Goal: Find specific page/section: Find specific page/section

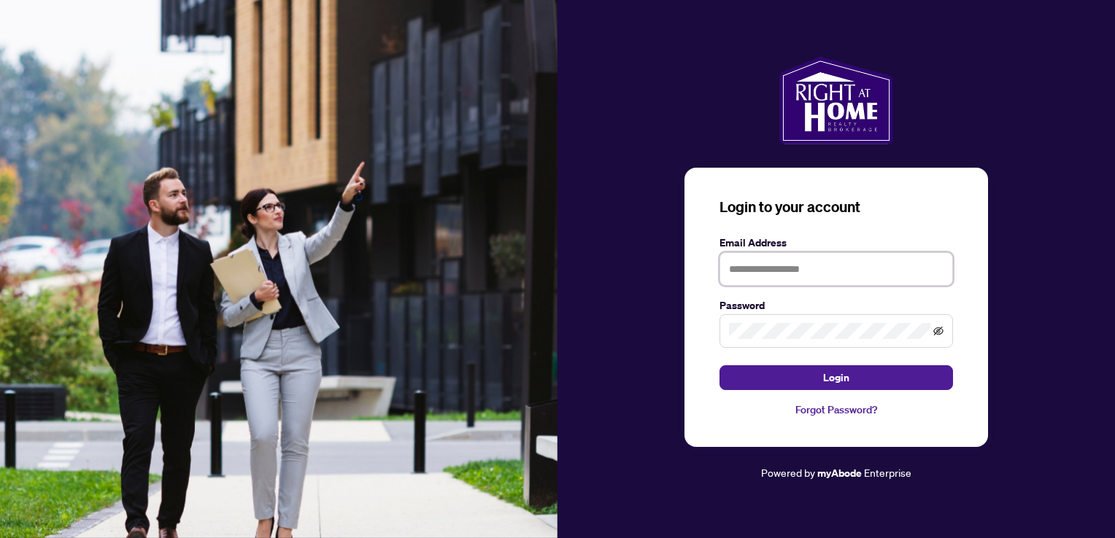
type input "**********"
click at [938, 331] on icon "eye-invisible" at bounding box center [939, 331] width 10 height 9
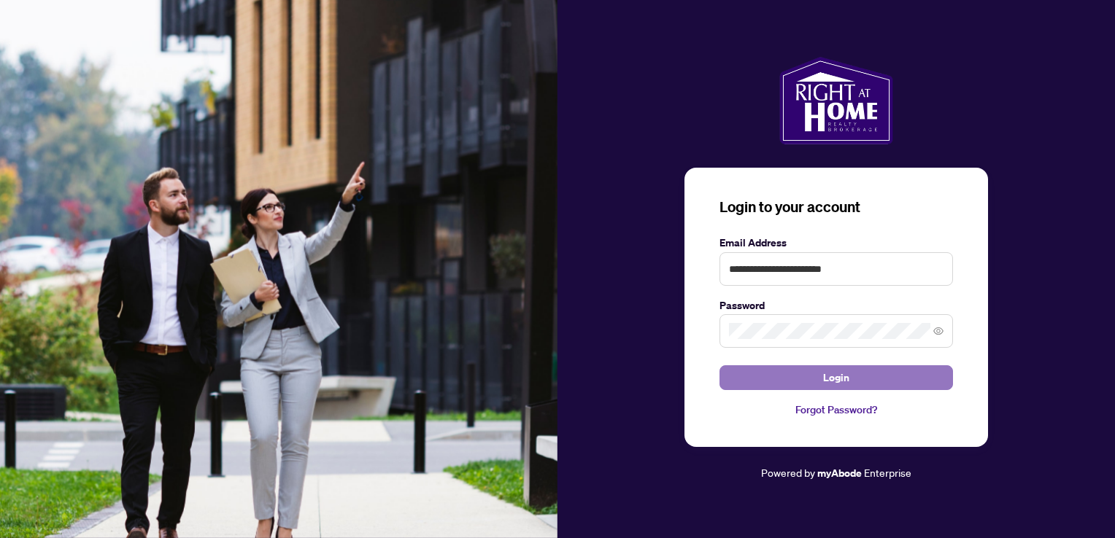
click at [838, 378] on span "Login" at bounding box center [836, 377] width 26 height 23
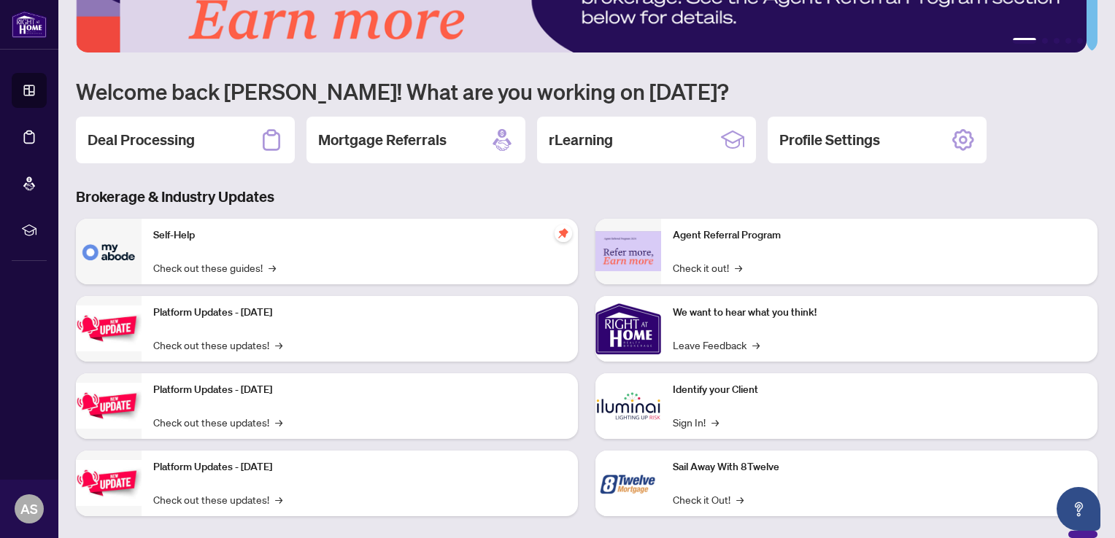
scroll to position [90, 0]
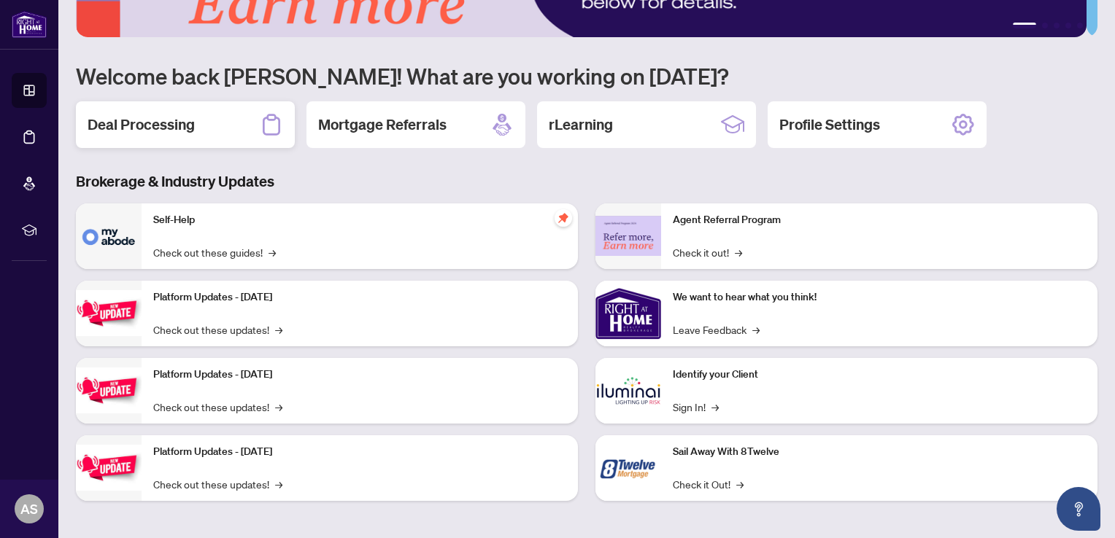
click at [184, 115] on h2 "Deal Processing" at bounding box center [141, 125] width 107 height 20
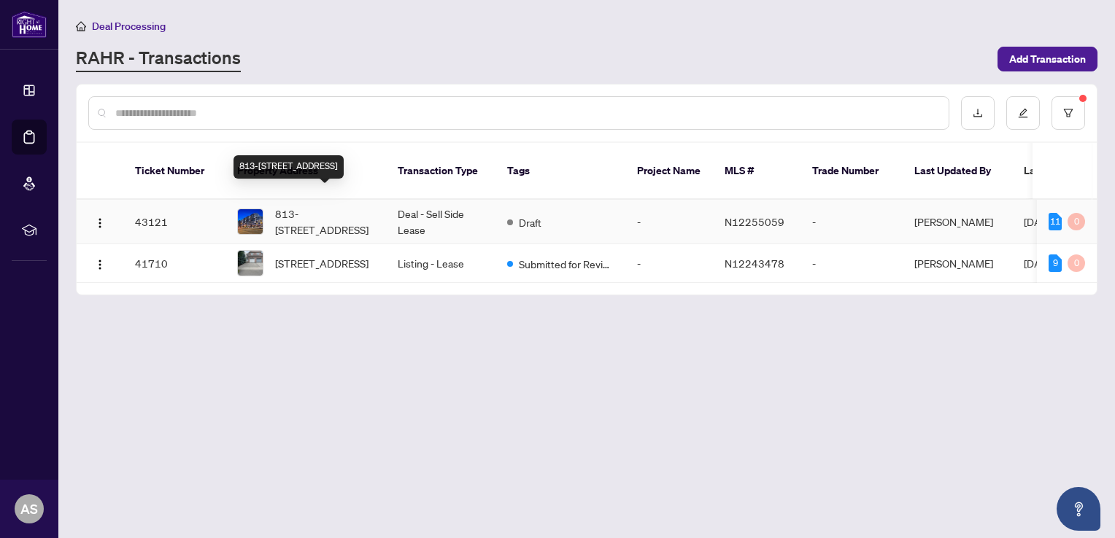
click at [338, 206] on span "813-[STREET_ADDRESS]" at bounding box center [324, 222] width 99 height 32
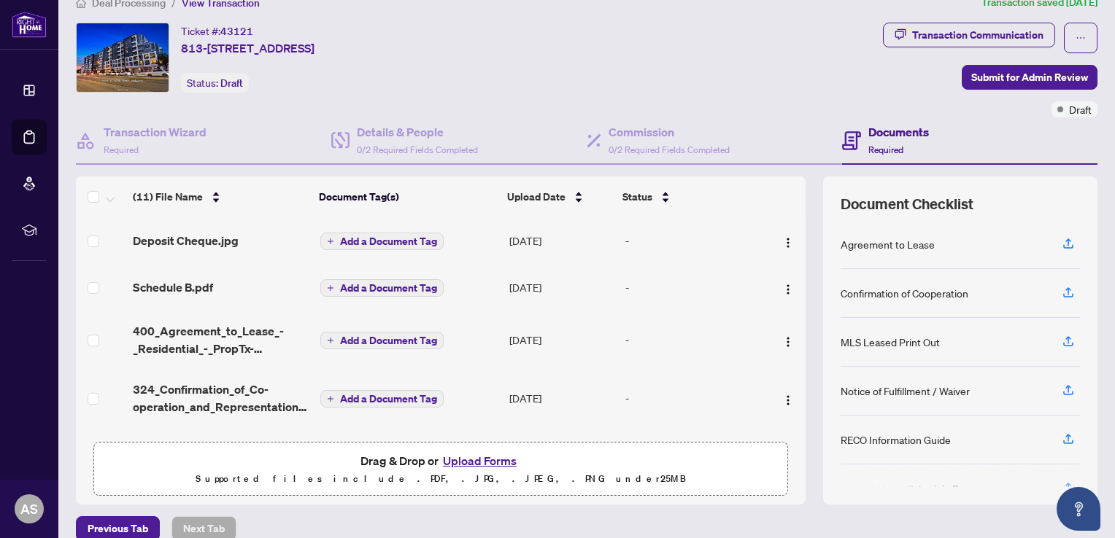
scroll to position [29, 0]
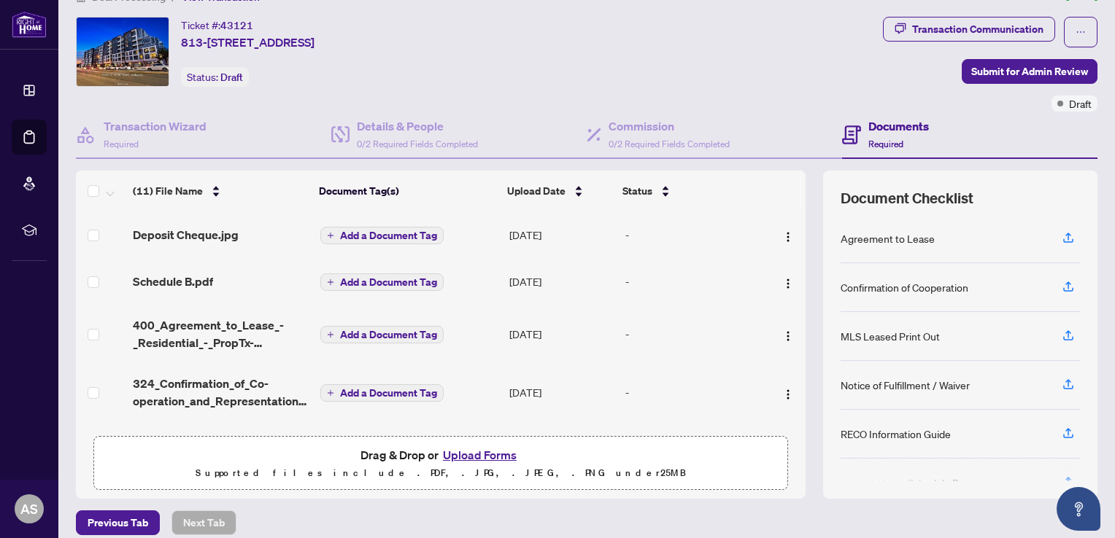
click at [362, 278] on span "Add a Document Tag" at bounding box center [388, 282] width 97 height 10
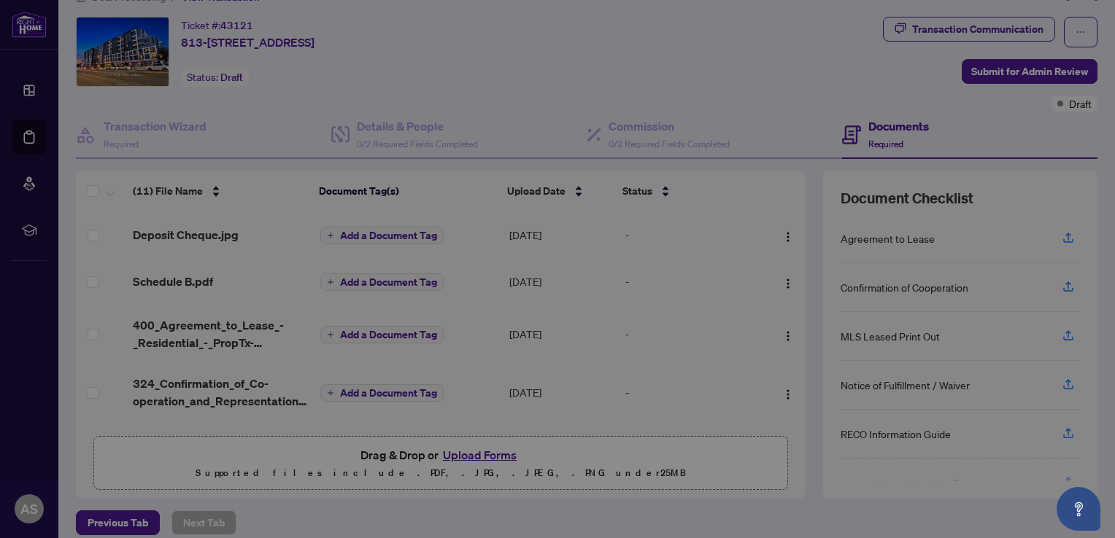
click at [362, 278] on div "Manage document tags Please browse the list or search to apply tags to: Schedul…" at bounding box center [557, 269] width 1115 height 538
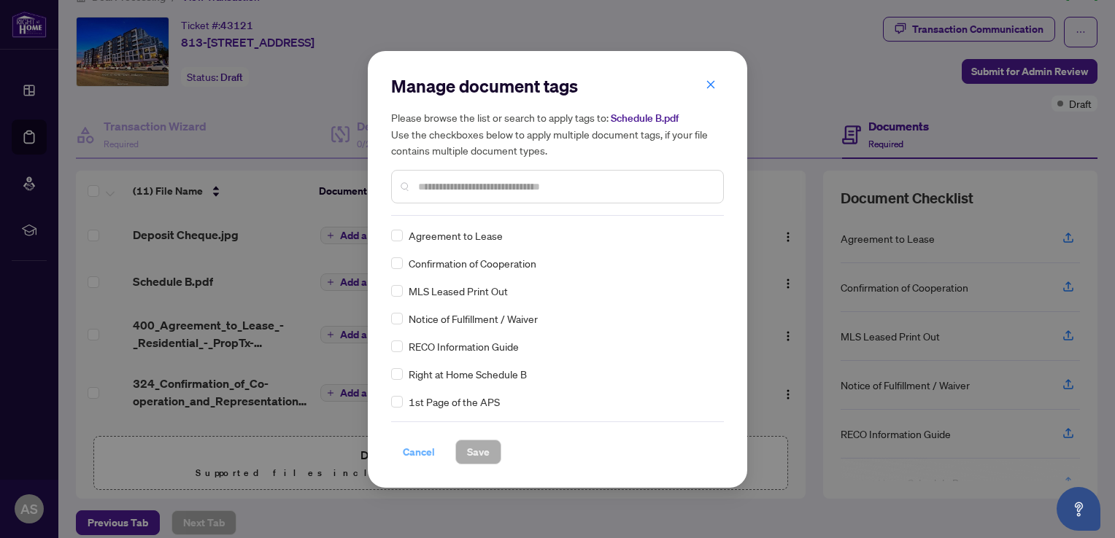
click at [412, 454] on span "Cancel" at bounding box center [419, 452] width 32 height 23
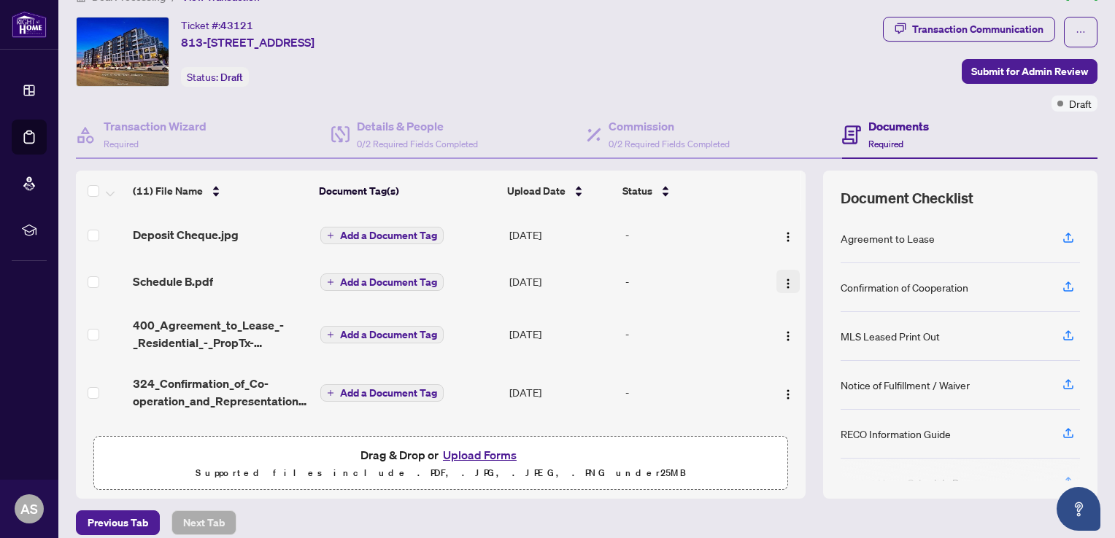
click at [782, 279] on img "button" at bounding box center [788, 284] width 12 height 12
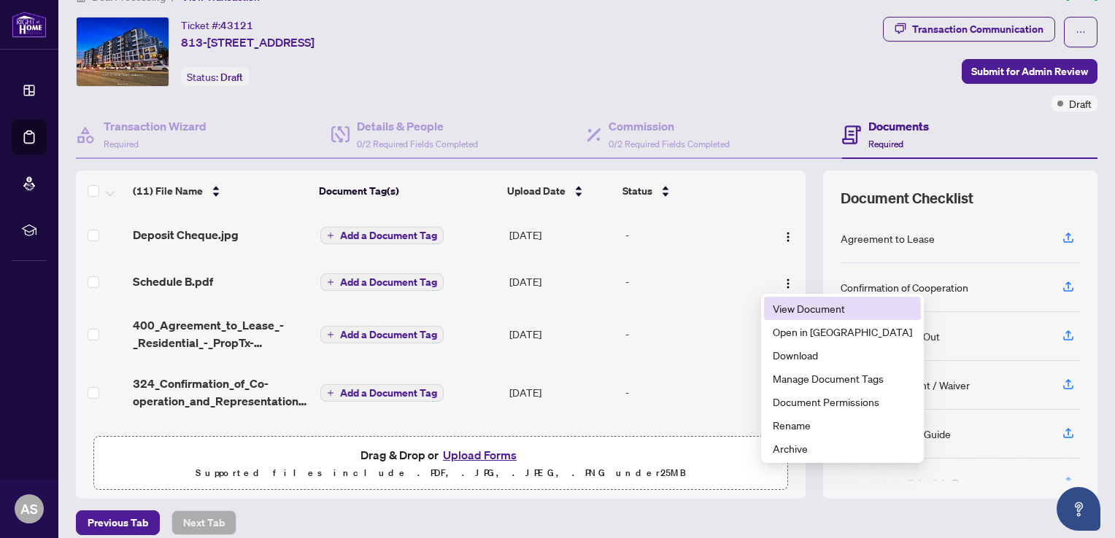
click at [781, 308] on span "View Document" at bounding box center [842, 309] width 139 height 16
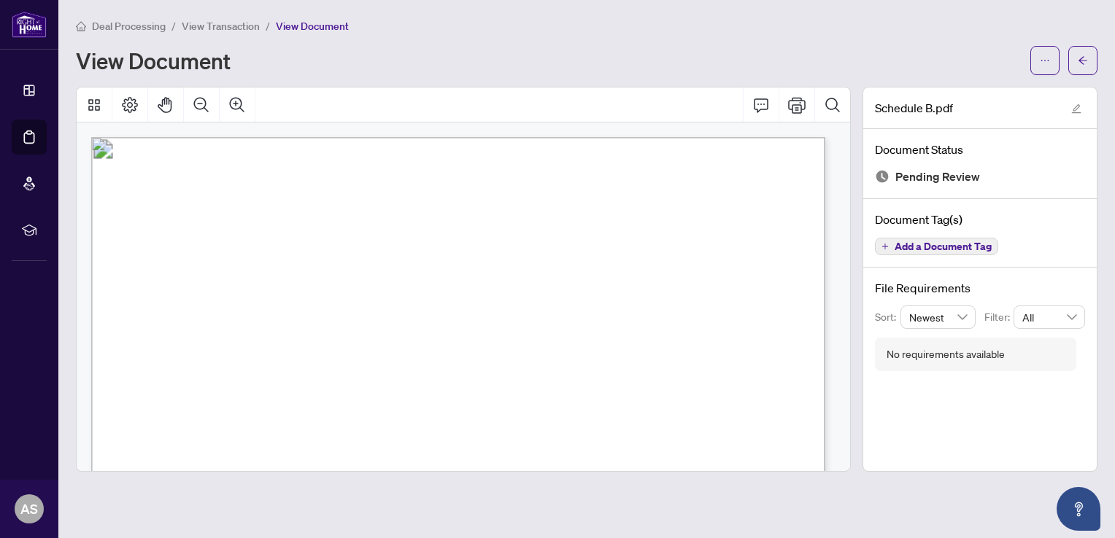
click at [102, 28] on span "Deal Processing" at bounding box center [129, 26] width 74 height 13
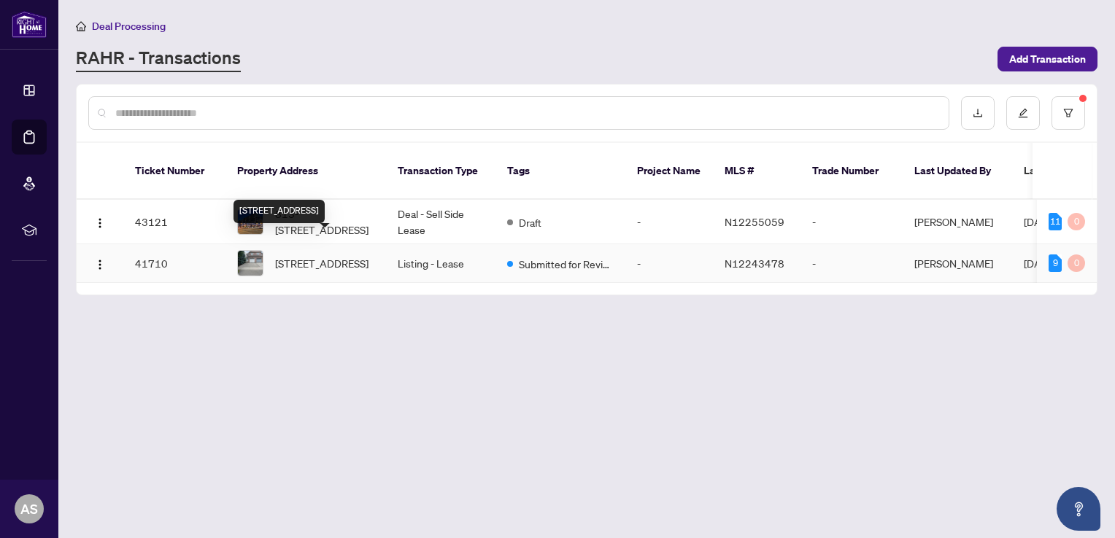
click at [283, 255] on span "[STREET_ADDRESS]" at bounding box center [321, 263] width 93 height 16
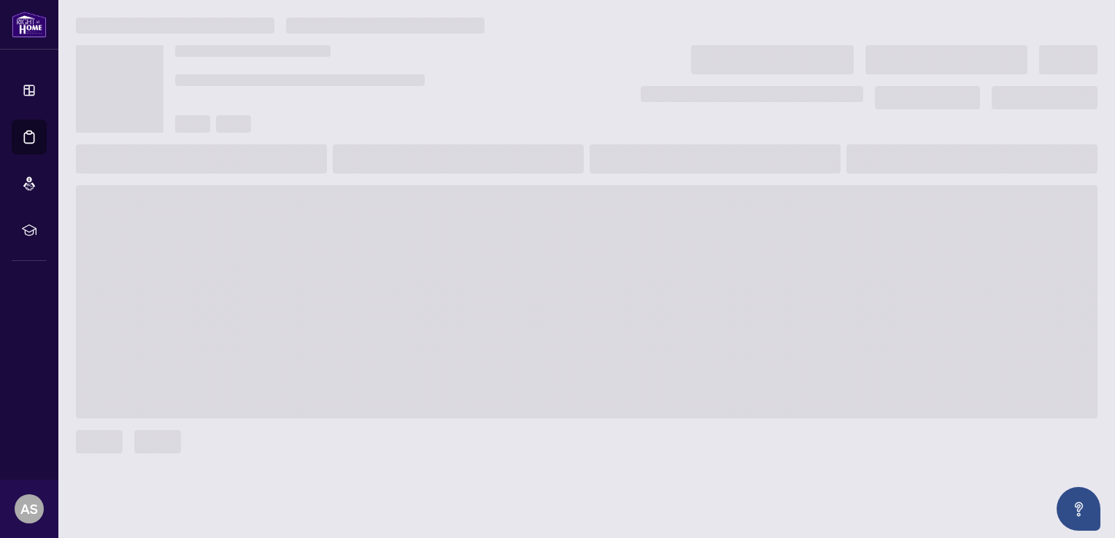
click at [283, 238] on span at bounding box center [587, 301] width 1022 height 233
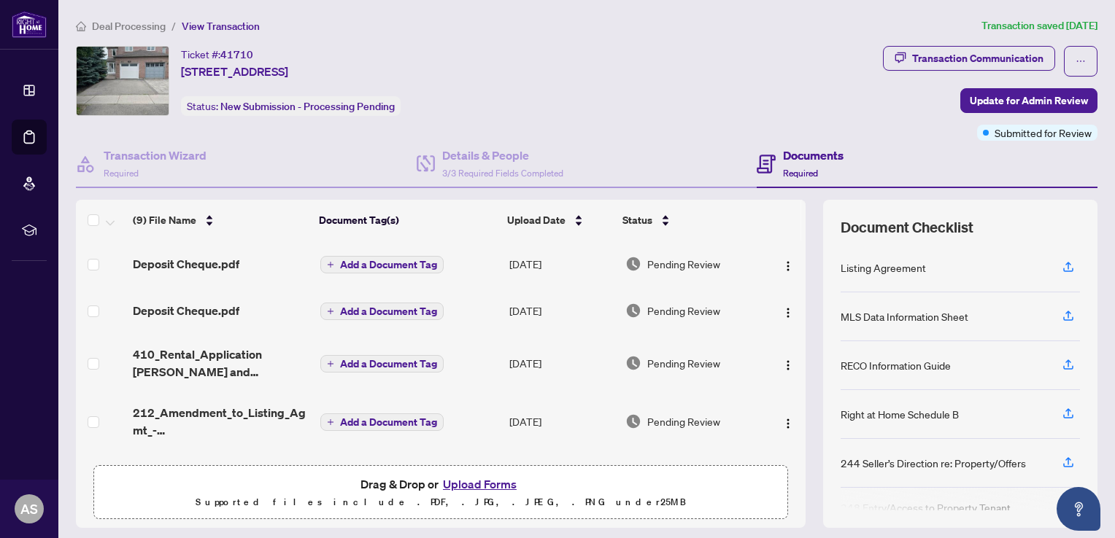
click at [795, 221] on div "(9) File Name Document Tag(s) Upload Date Status Deposit Cheque.pdf Add a Docum…" at bounding box center [587, 364] width 1022 height 328
click at [117, 25] on span "Deal Processing" at bounding box center [129, 26] width 74 height 13
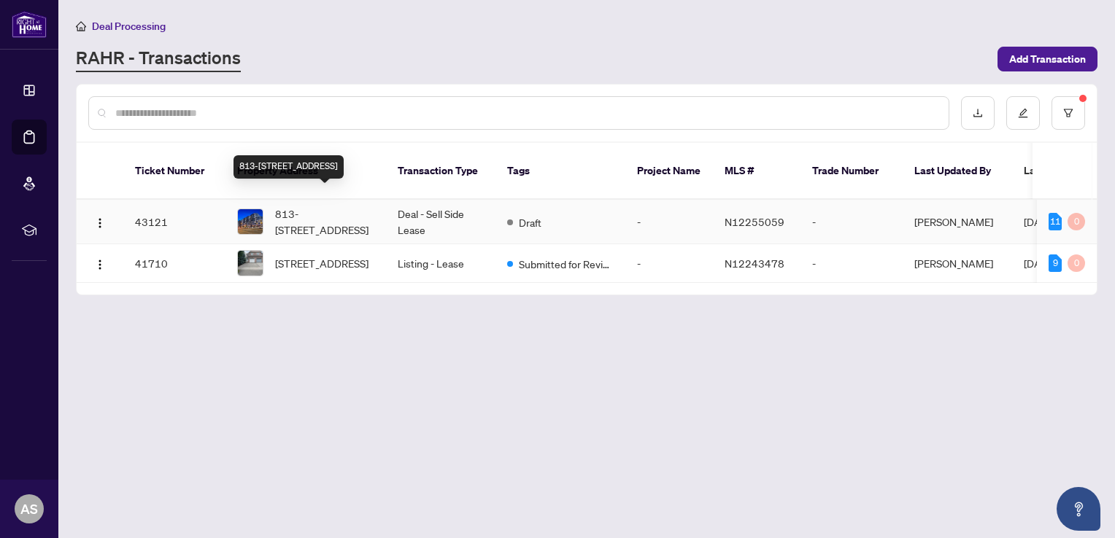
click at [344, 206] on span "813-[STREET_ADDRESS]" at bounding box center [324, 222] width 99 height 32
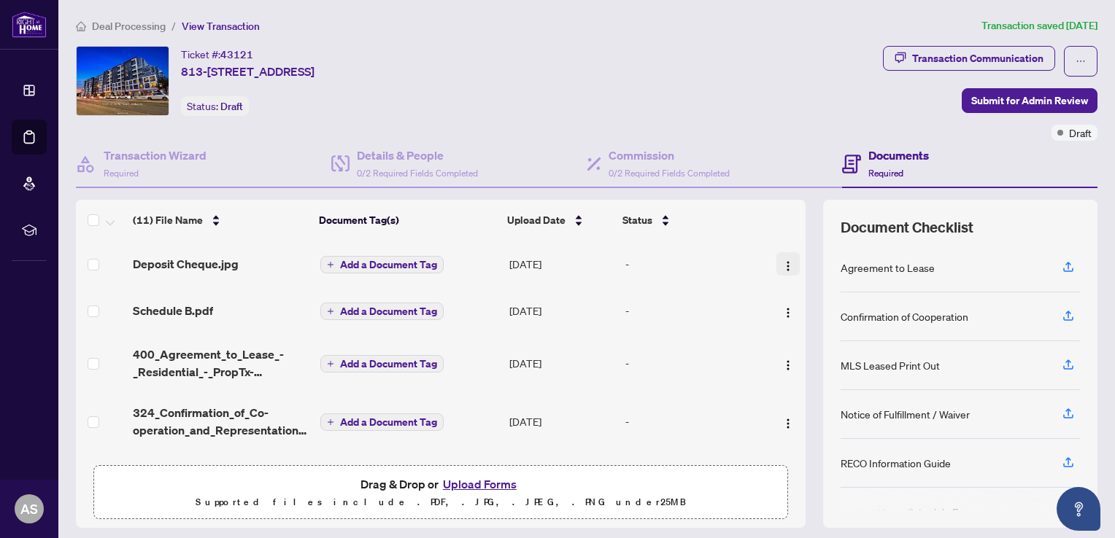
click at [782, 264] on img "button" at bounding box center [788, 266] width 12 height 12
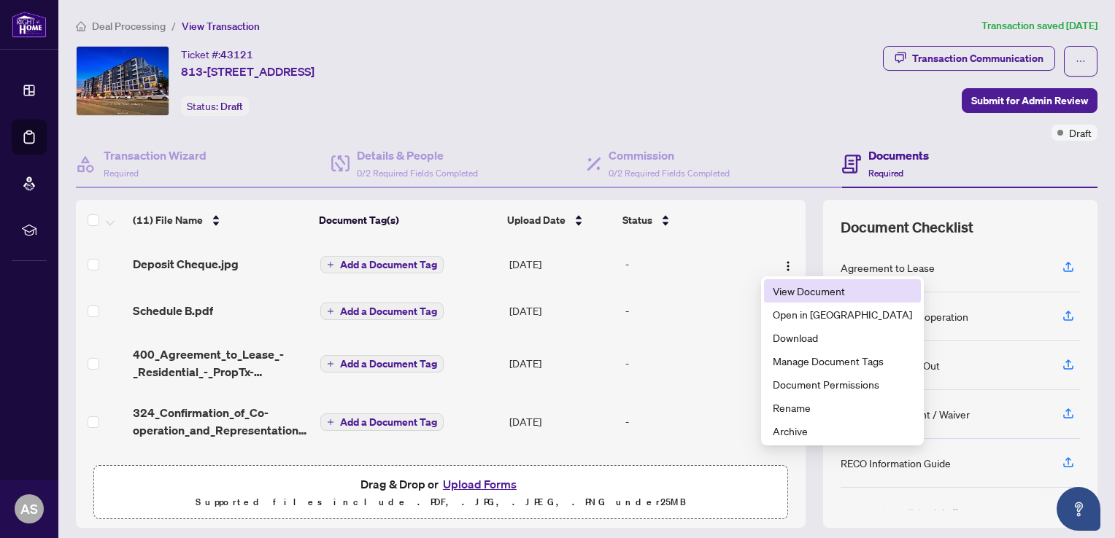
click at [779, 291] on span "View Document" at bounding box center [842, 291] width 139 height 16
